Goal: Navigation & Orientation: Find specific page/section

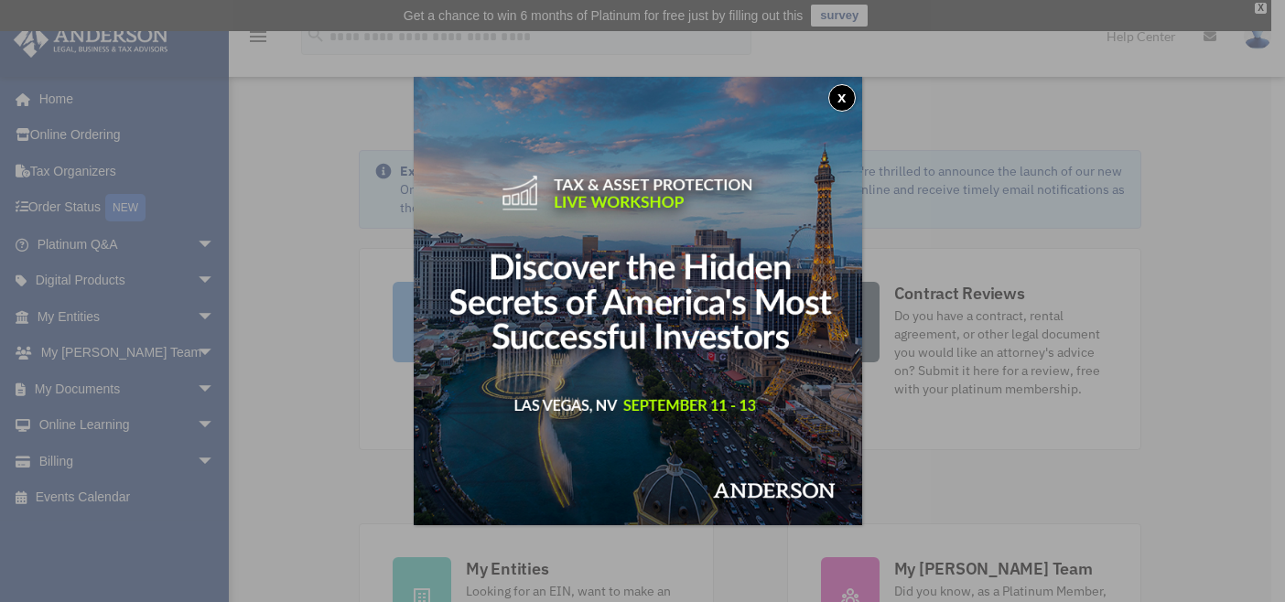
click at [849, 96] on button "x" at bounding box center [841, 97] width 27 height 27
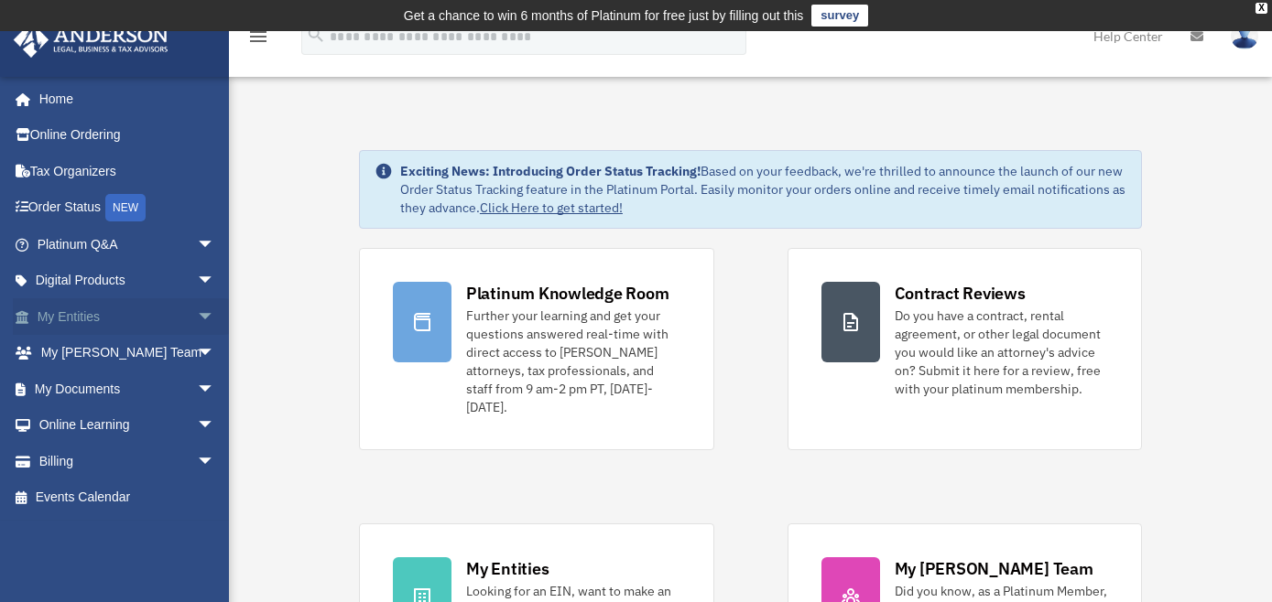
click at [140, 311] on link "My Entities arrow_drop_down" at bounding box center [128, 316] width 230 height 37
click at [197, 321] on span "arrow_drop_down" at bounding box center [215, 317] width 37 height 38
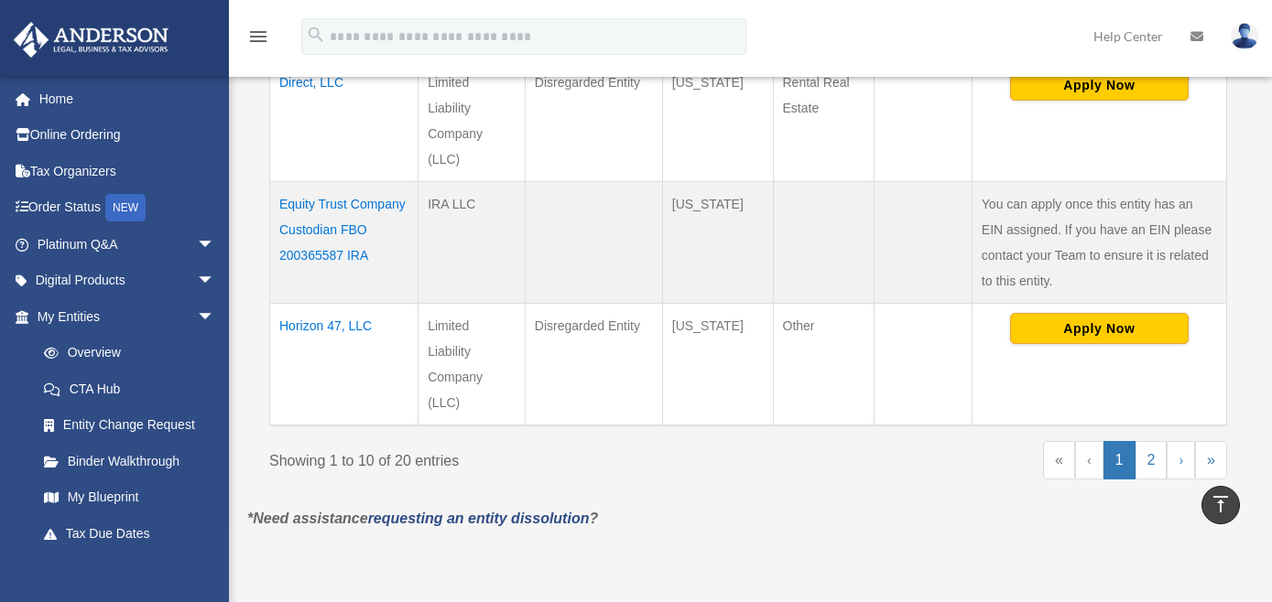
scroll to position [1362, 0]
click at [1152, 440] on link "2" at bounding box center [1151, 459] width 32 height 38
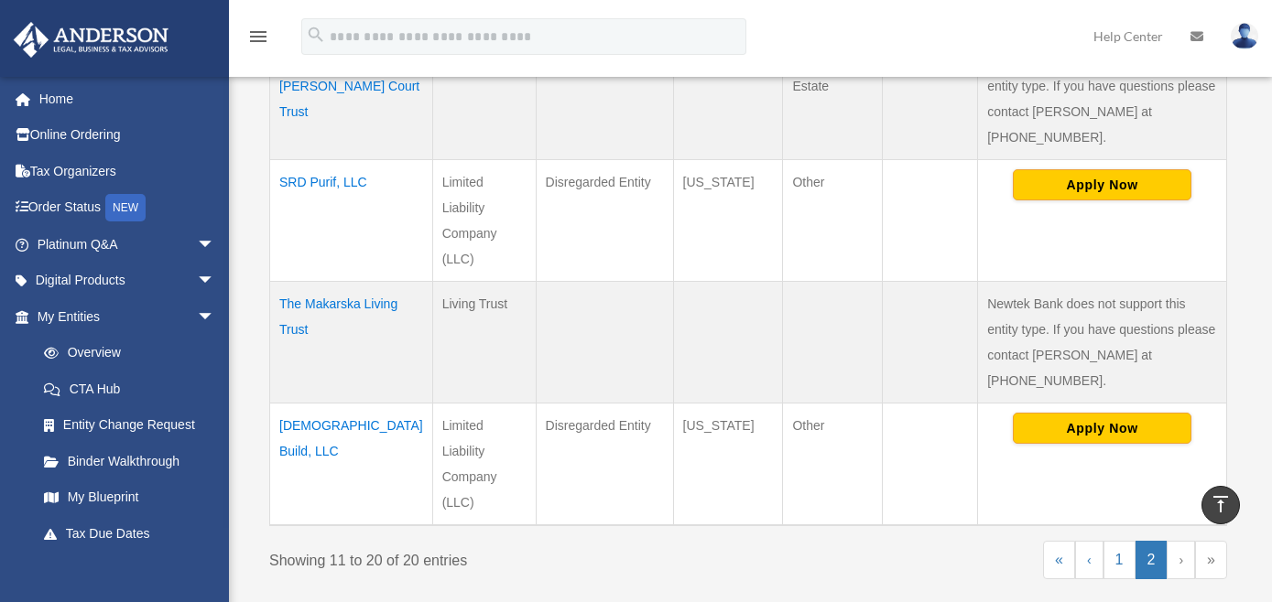
scroll to position [1334, 0]
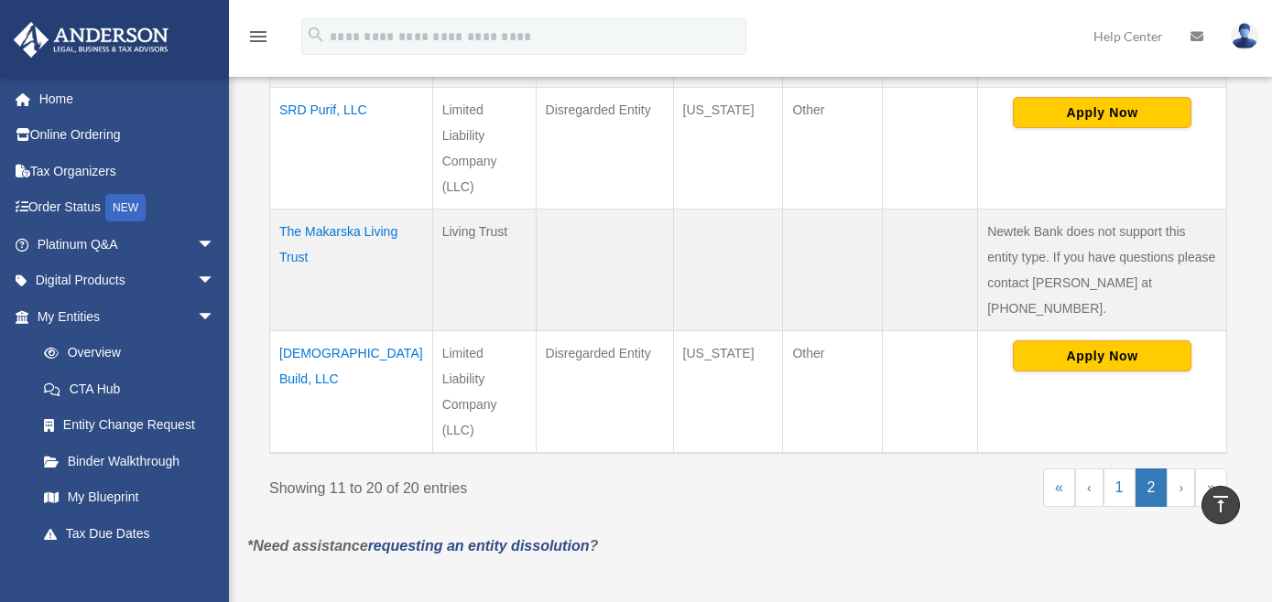
click at [1179, 469] on link "›" at bounding box center [1180, 488] width 28 height 38
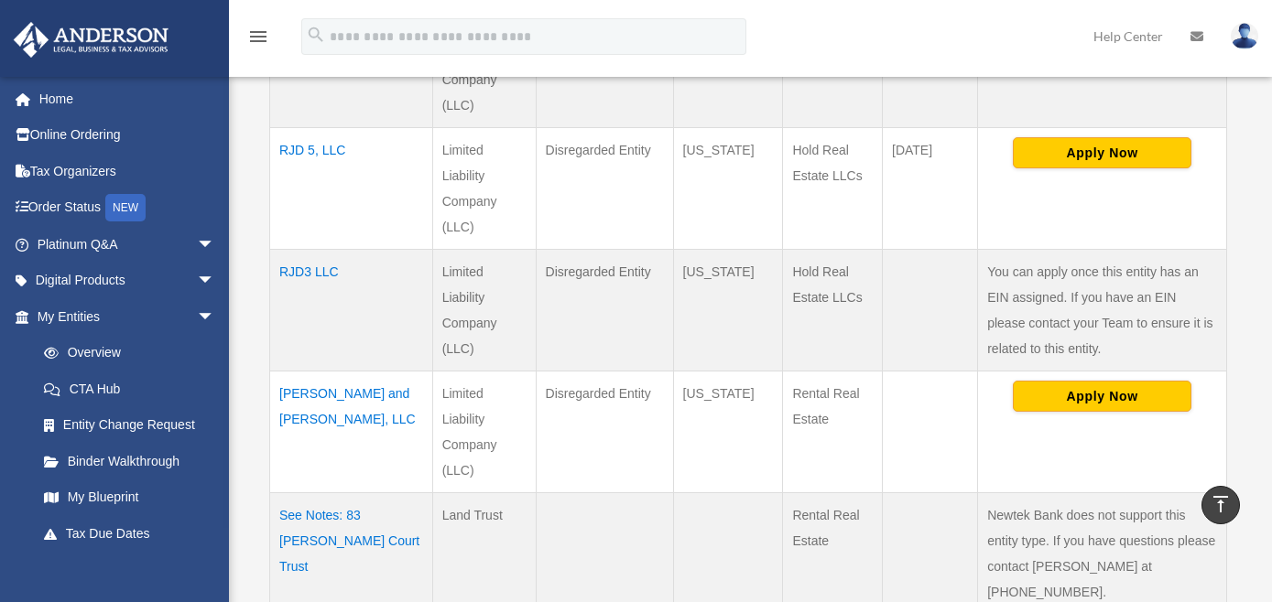
scroll to position [805, 0]
